Goal: Task Accomplishment & Management: Use online tool/utility

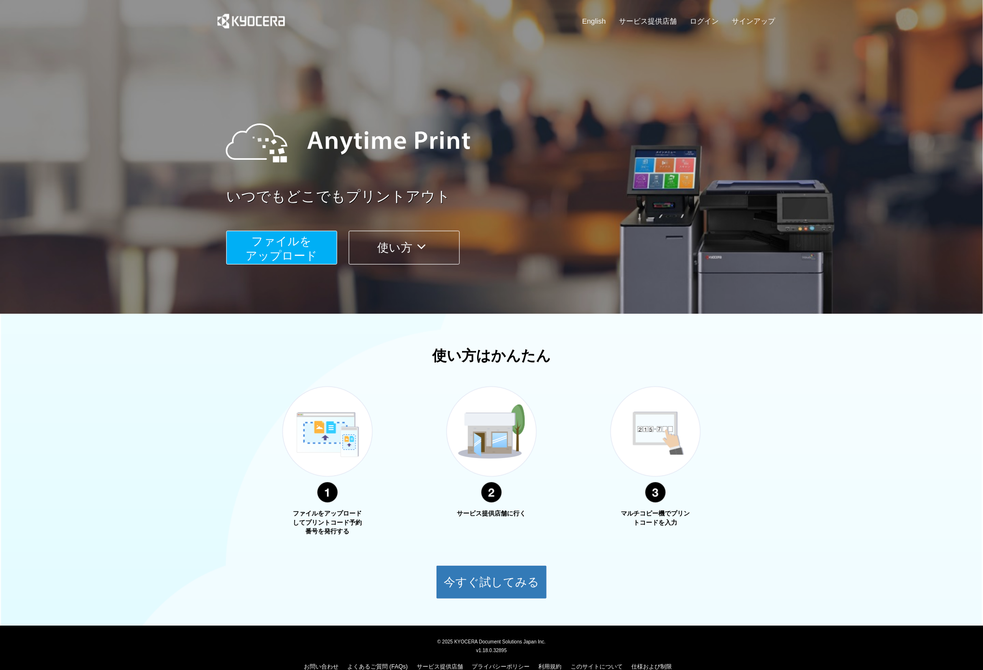
click at [302, 251] on span "ファイルを ​​アップロード" at bounding box center [282, 247] width 72 height 27
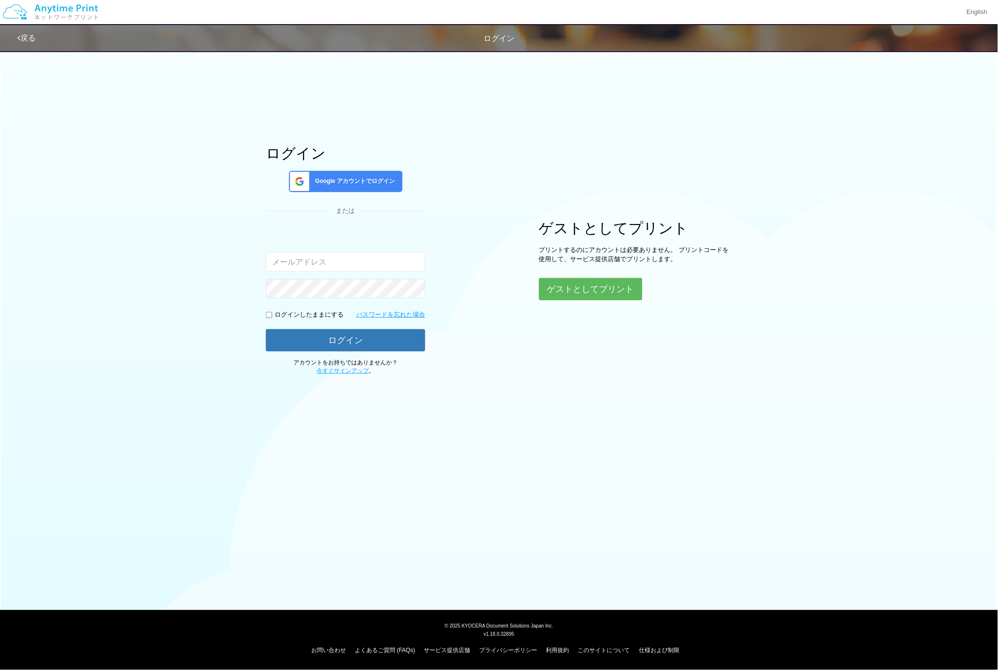
type input "[EMAIL_ADDRESS][DOMAIN_NAME]"
click at [592, 288] on button "ゲストとしてプリント" at bounding box center [590, 288] width 102 height 21
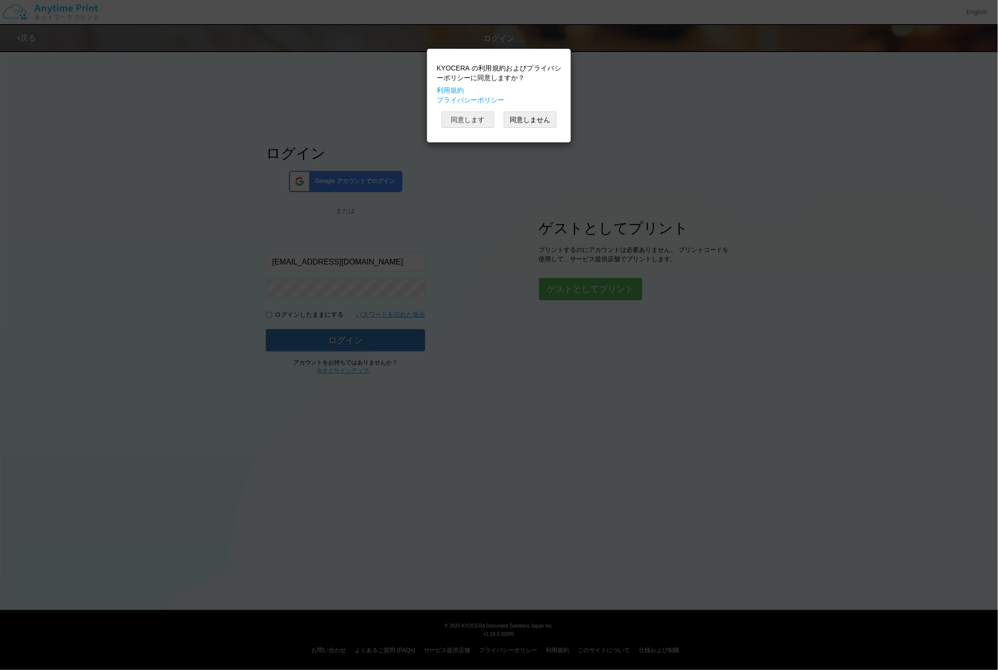
click at [479, 123] on button "同意します" at bounding box center [467, 119] width 53 height 16
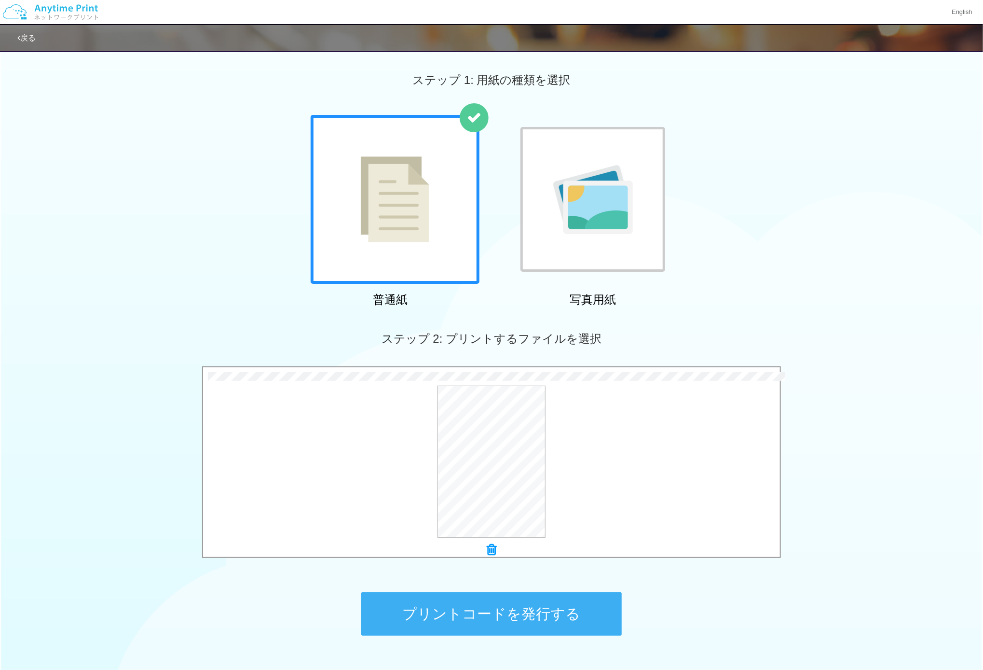
click at [479, 607] on button "プリントコードを発行する" at bounding box center [491, 613] width 260 height 43
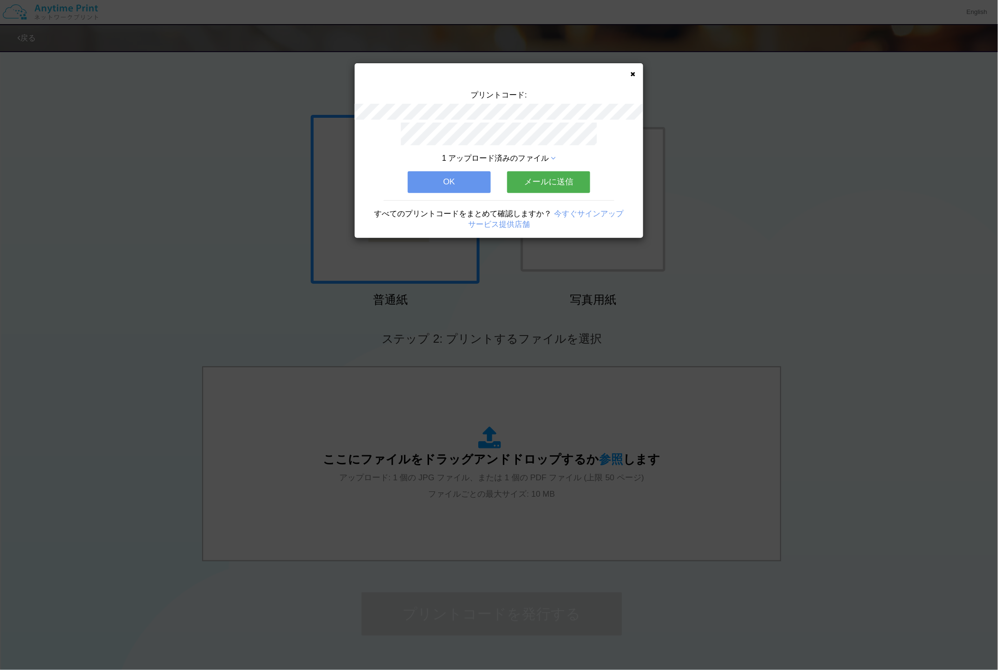
drag, startPoint x: 457, startPoint y: 178, endPoint x: 448, endPoint y: 169, distance: 13.0
click at [456, 176] on button "OK" at bounding box center [449, 181] width 83 height 21
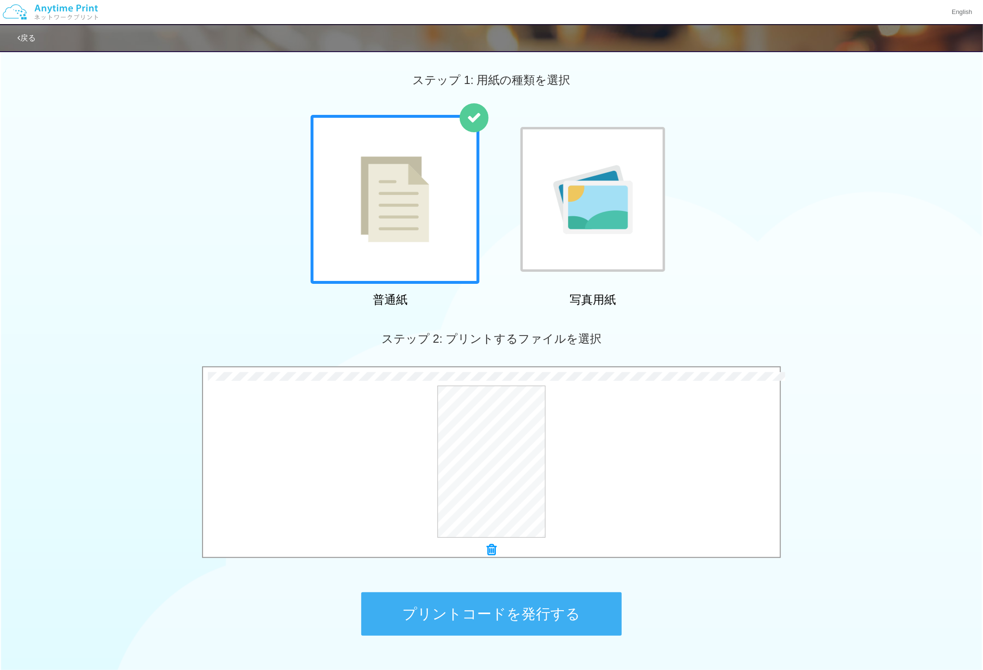
click at [525, 615] on button "プリントコードを発行する" at bounding box center [491, 613] width 260 height 43
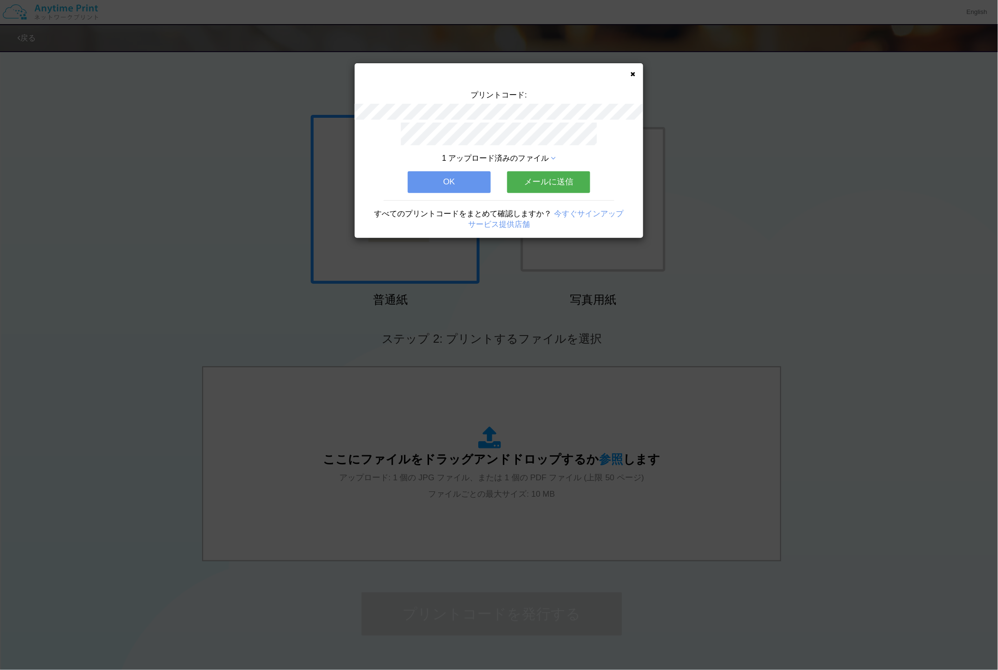
click at [464, 188] on button "OK" at bounding box center [449, 181] width 83 height 21
